Goal: Task Accomplishment & Management: Use online tool/utility

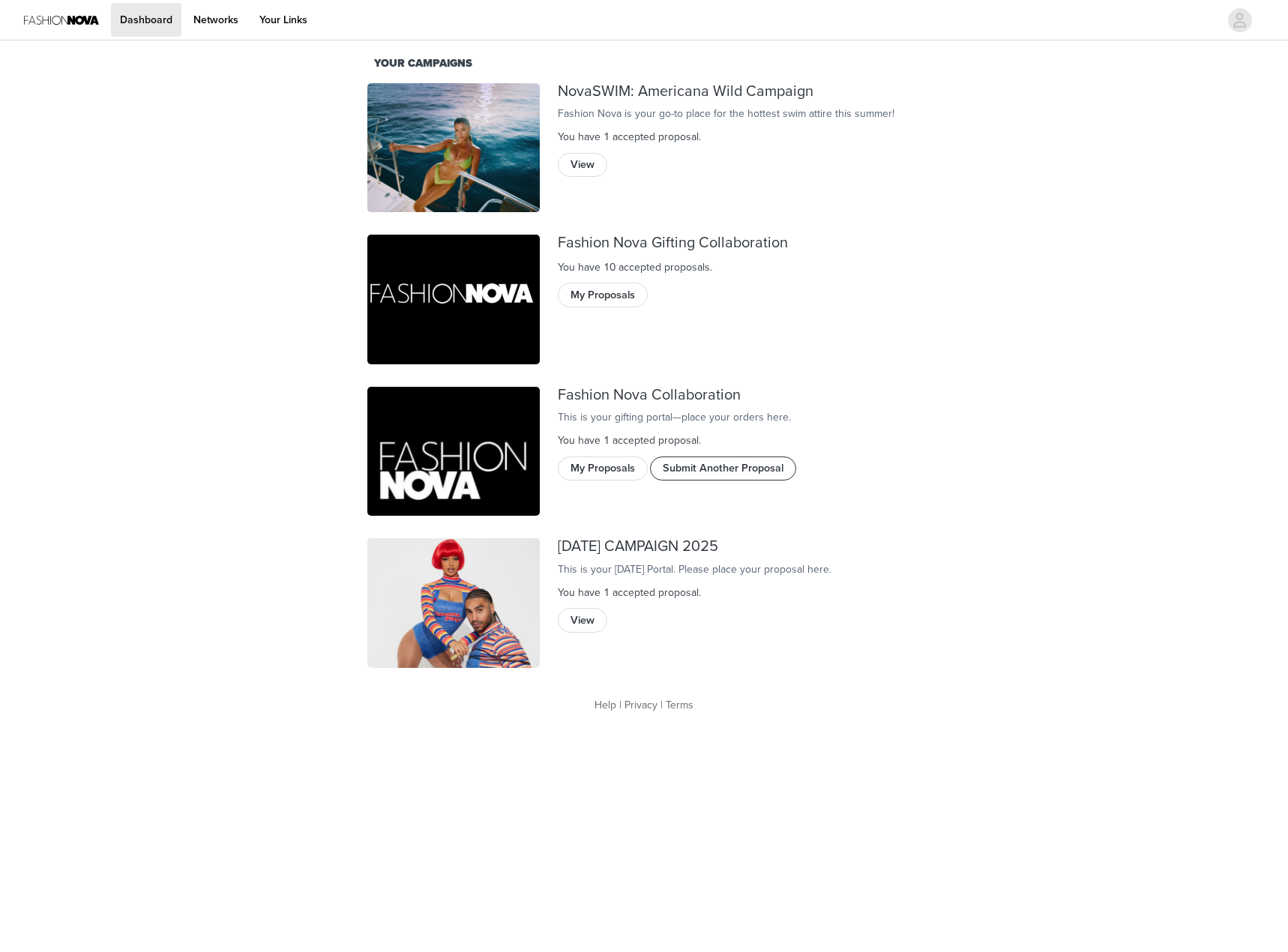
click at [779, 481] on button "Submit Another Proposal" at bounding box center [723, 469] width 146 height 24
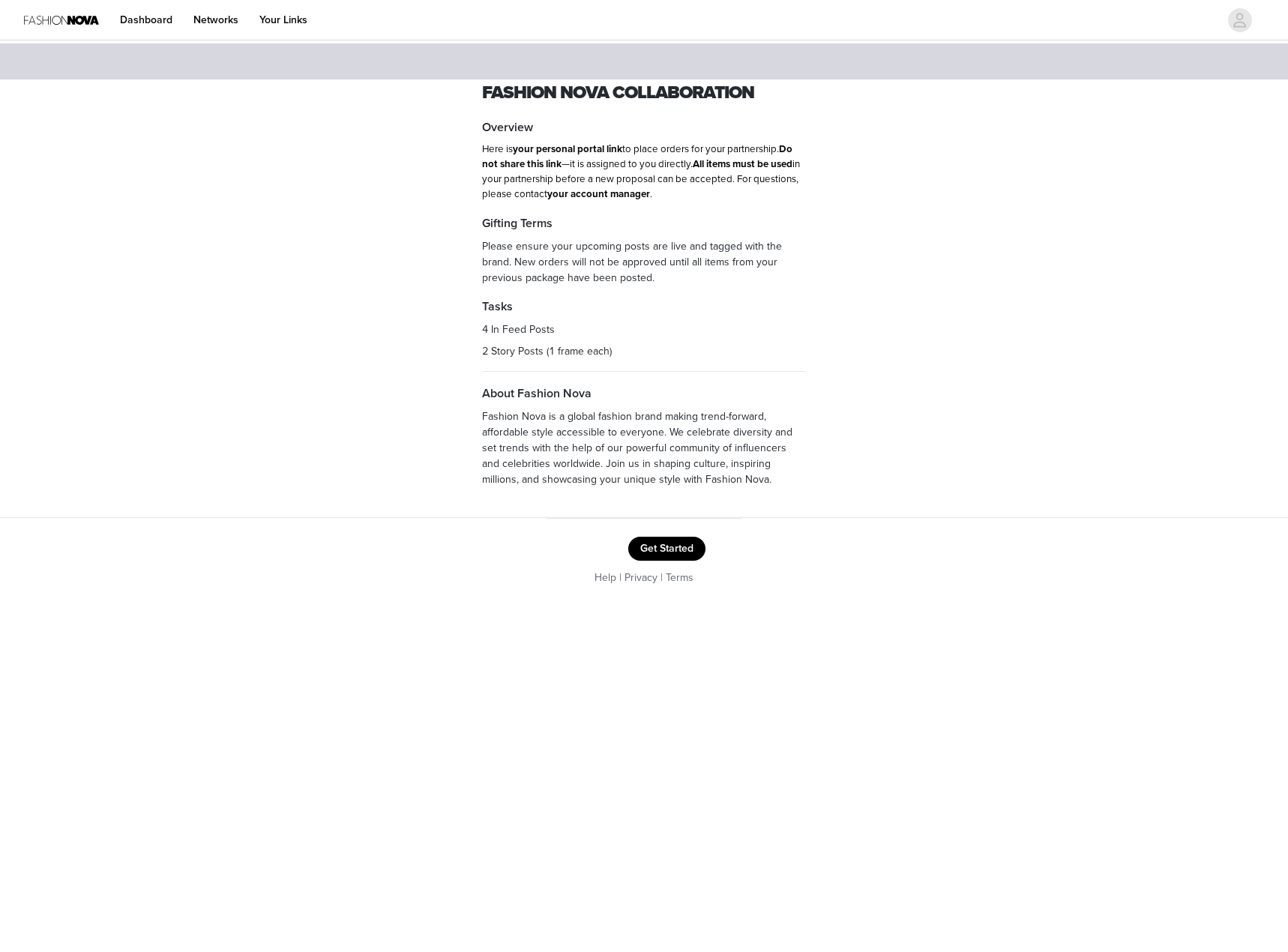
click at [648, 545] on button "Get Started" at bounding box center [667, 549] width 77 height 24
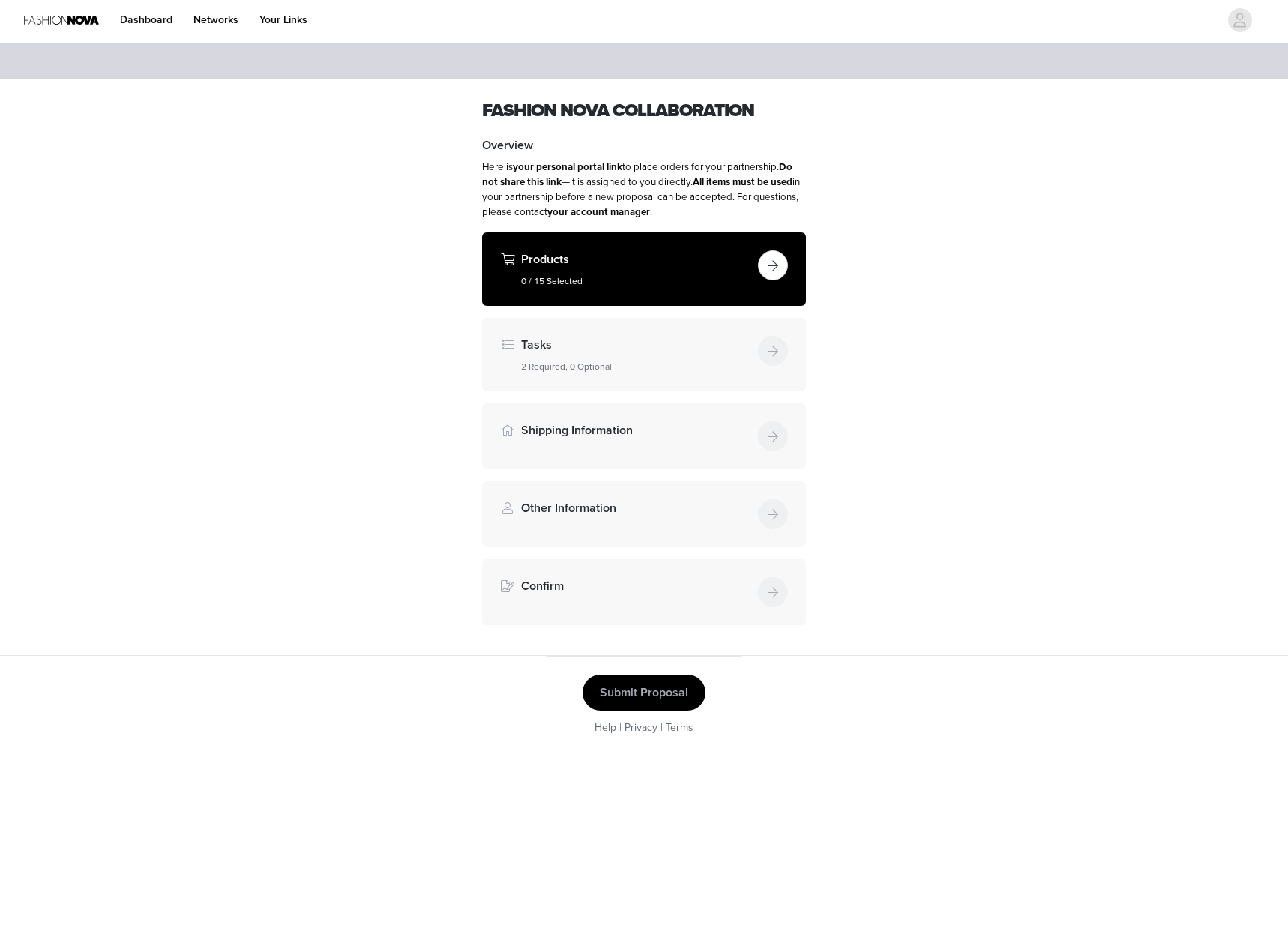
click at [770, 262] on button "button" at bounding box center [773, 265] width 30 height 30
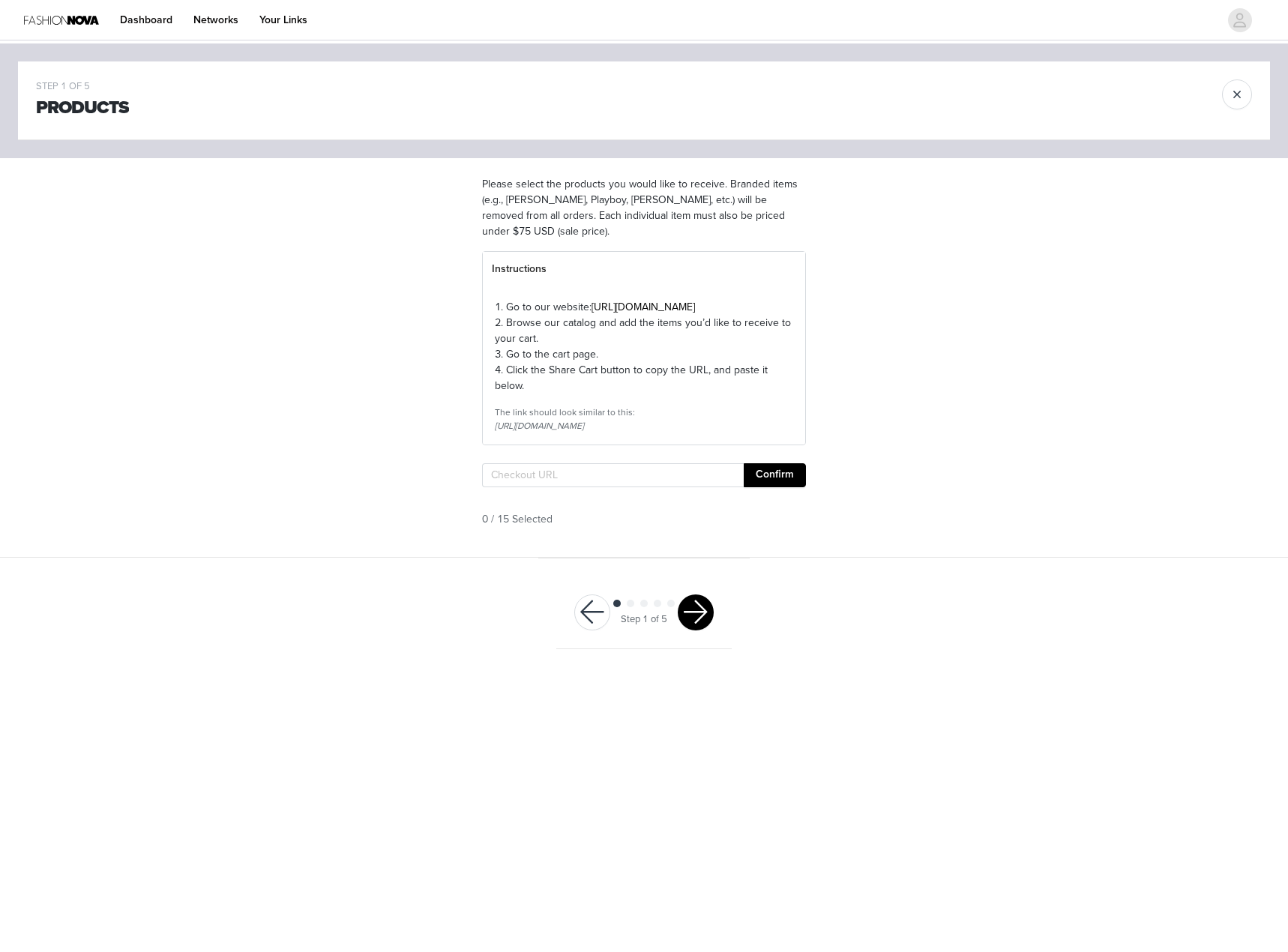
click at [693, 631] on button "button" at bounding box center [695, 612] width 36 height 36
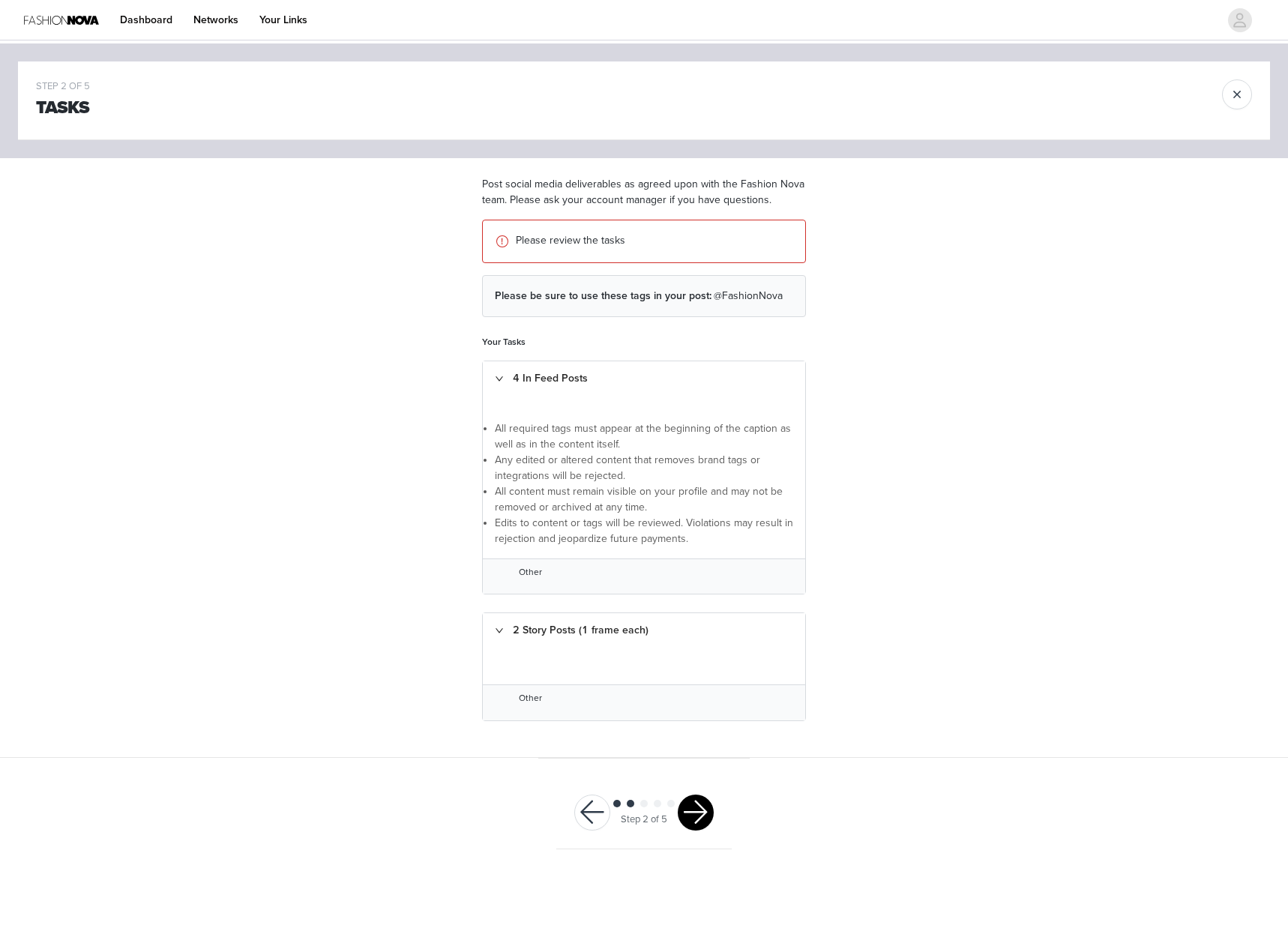
click at [529, 574] on span "Other" at bounding box center [530, 571] width 23 height 10
click at [506, 631] on div "2 Story Posts (1 frame each)" at bounding box center [644, 630] width 322 height 34
click at [492, 382] on div "4 In Feed Posts" at bounding box center [644, 378] width 322 height 34
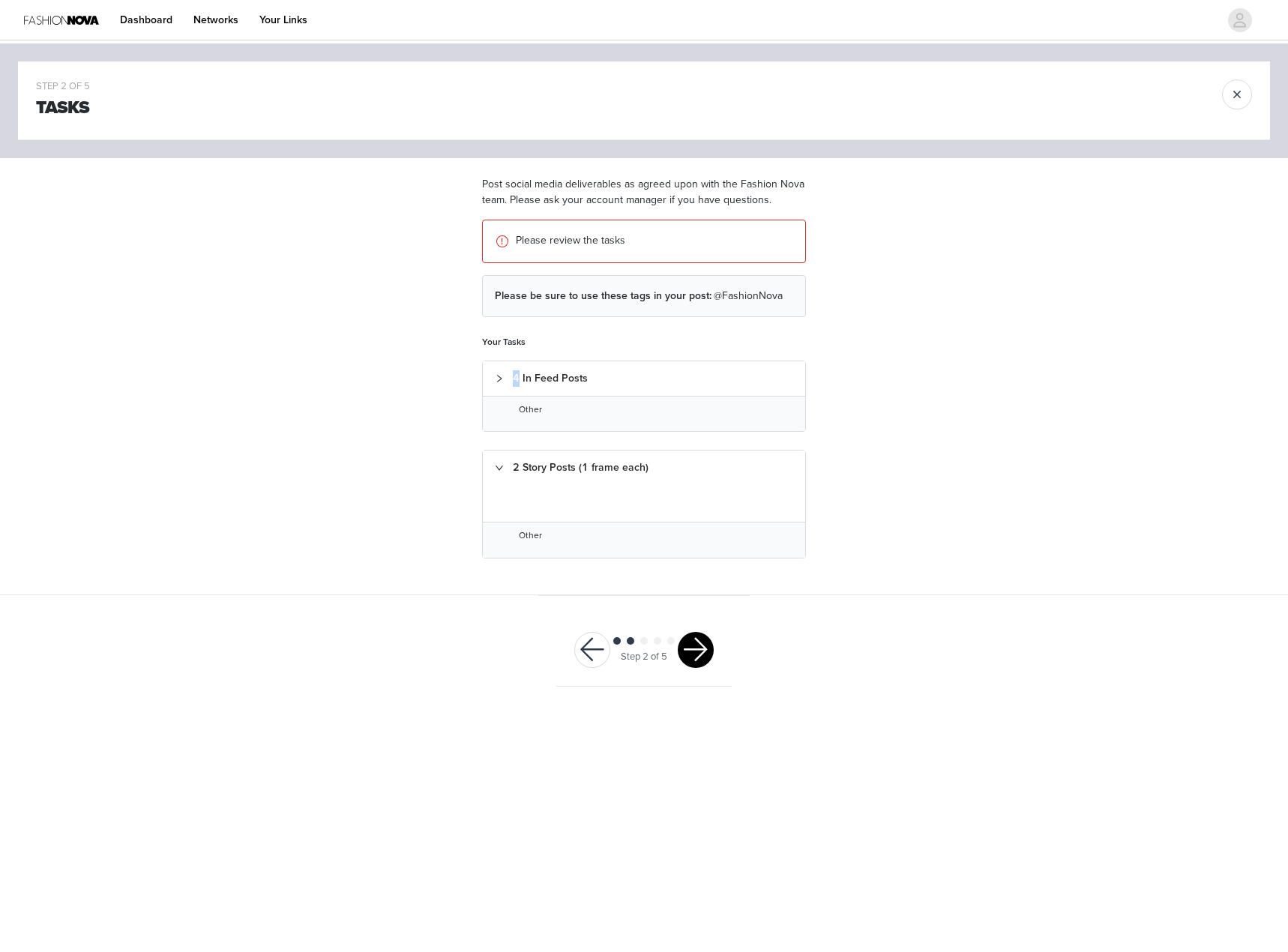
click at [492, 382] on div "4 In Feed Posts" at bounding box center [644, 378] width 322 height 34
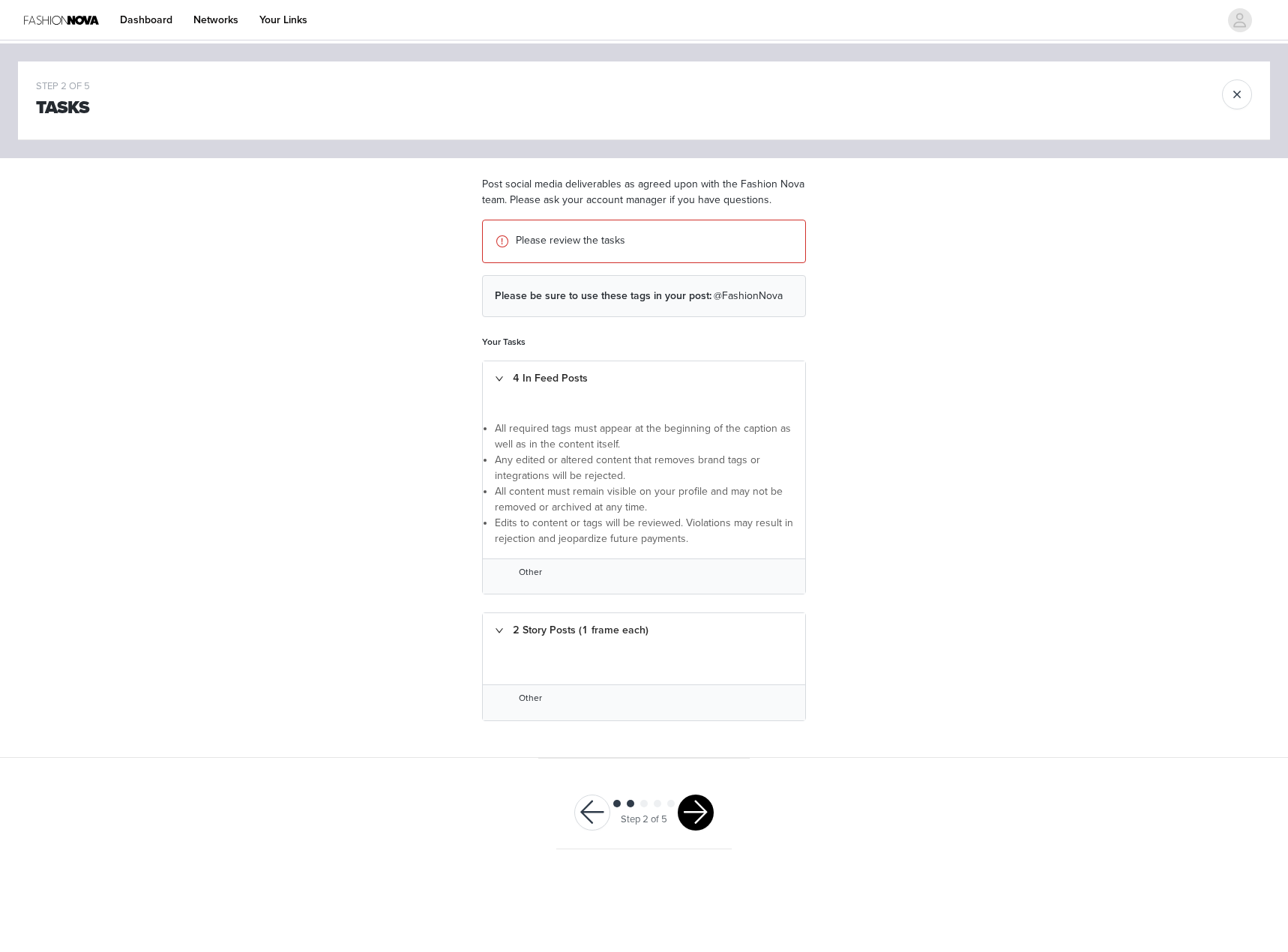
click at [490, 487] on div "All required tags must appear at the beginning of the caption as well as in the…" at bounding box center [644, 477] width 322 height 162
